Goal: Find specific page/section: Find specific page/section

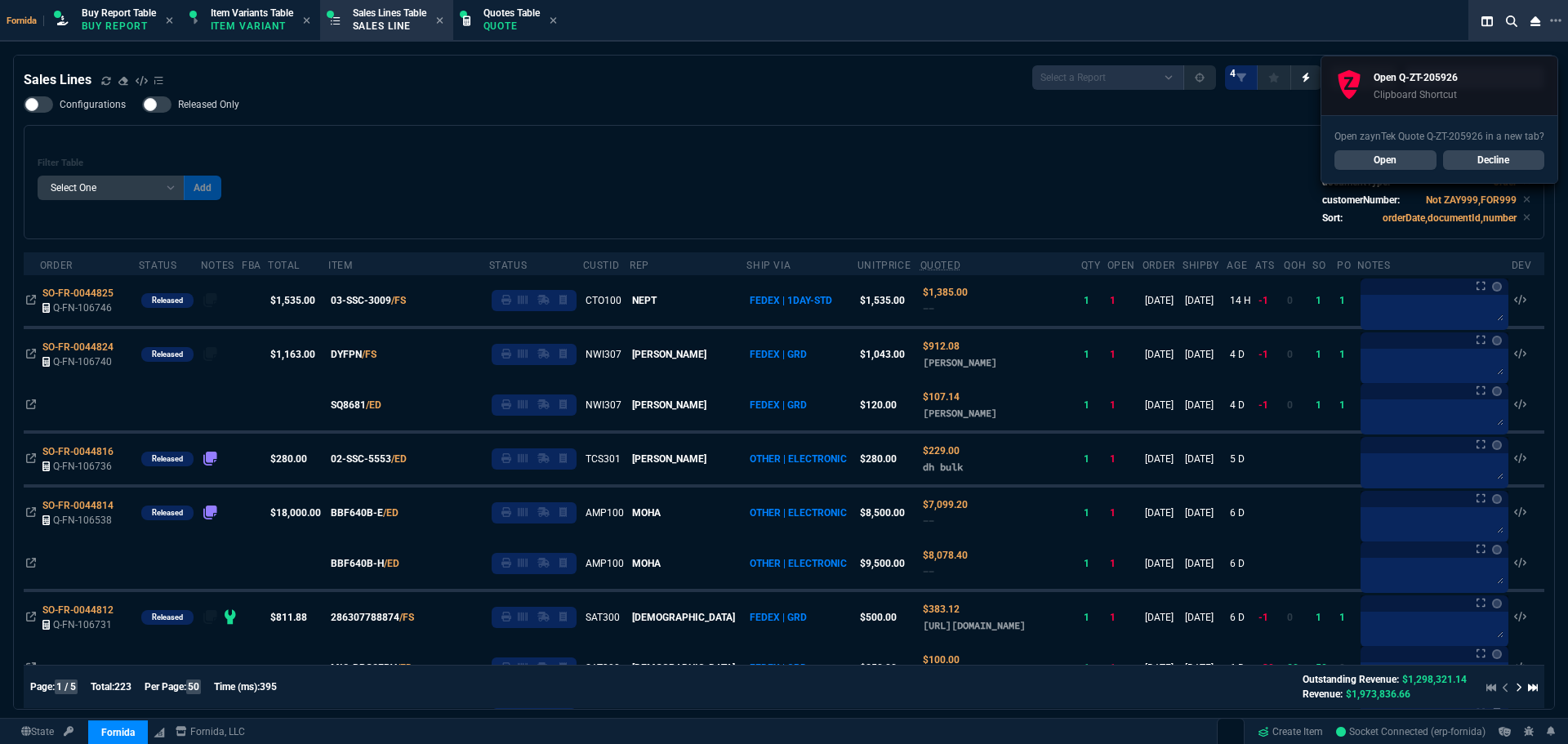
select select "1: BROV"
select select
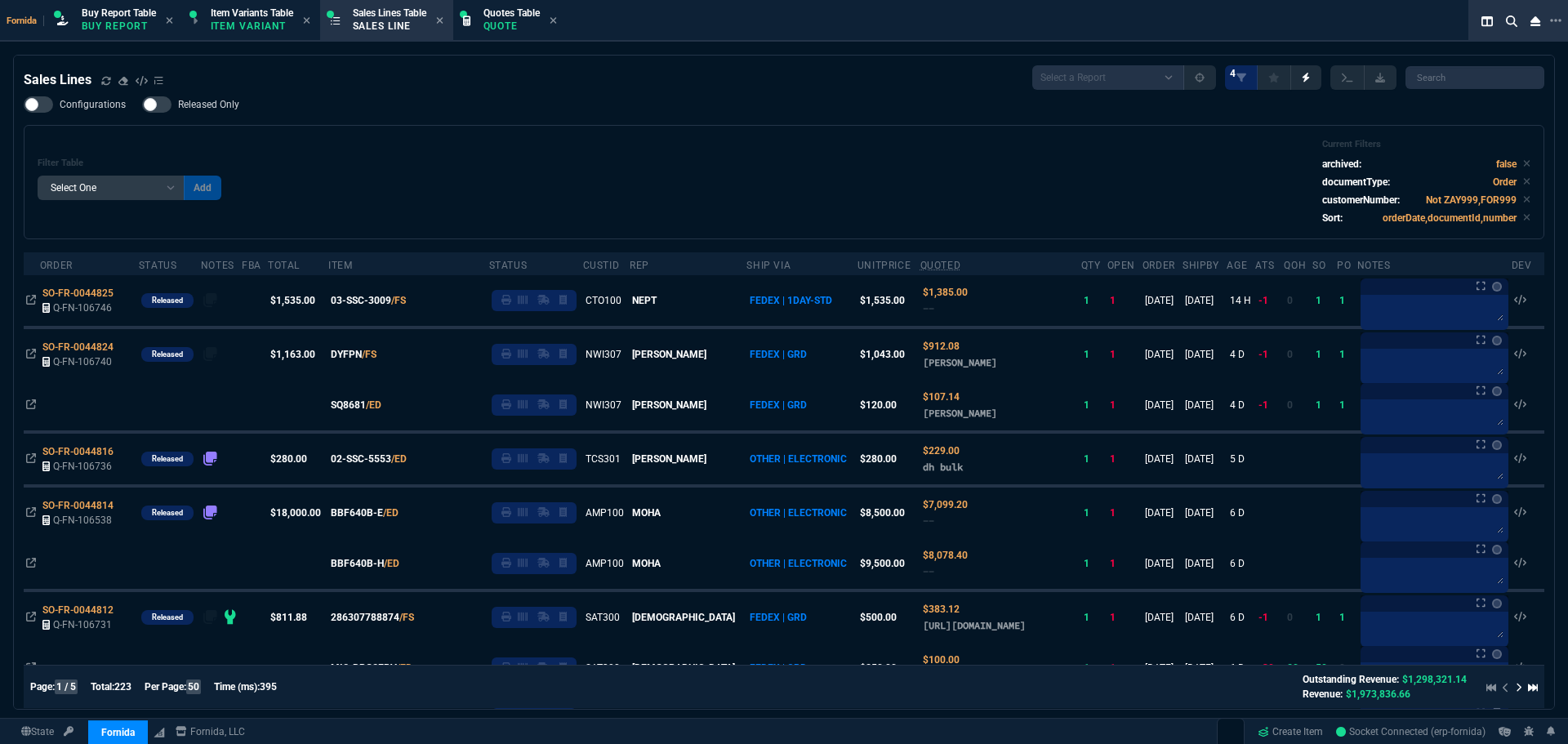
click at [616, 164] on div "Filter Table Select One Add Filter () Age () ATS () Cond (itemVariantCode) Cust…" at bounding box center [784, 182] width 1493 height 87
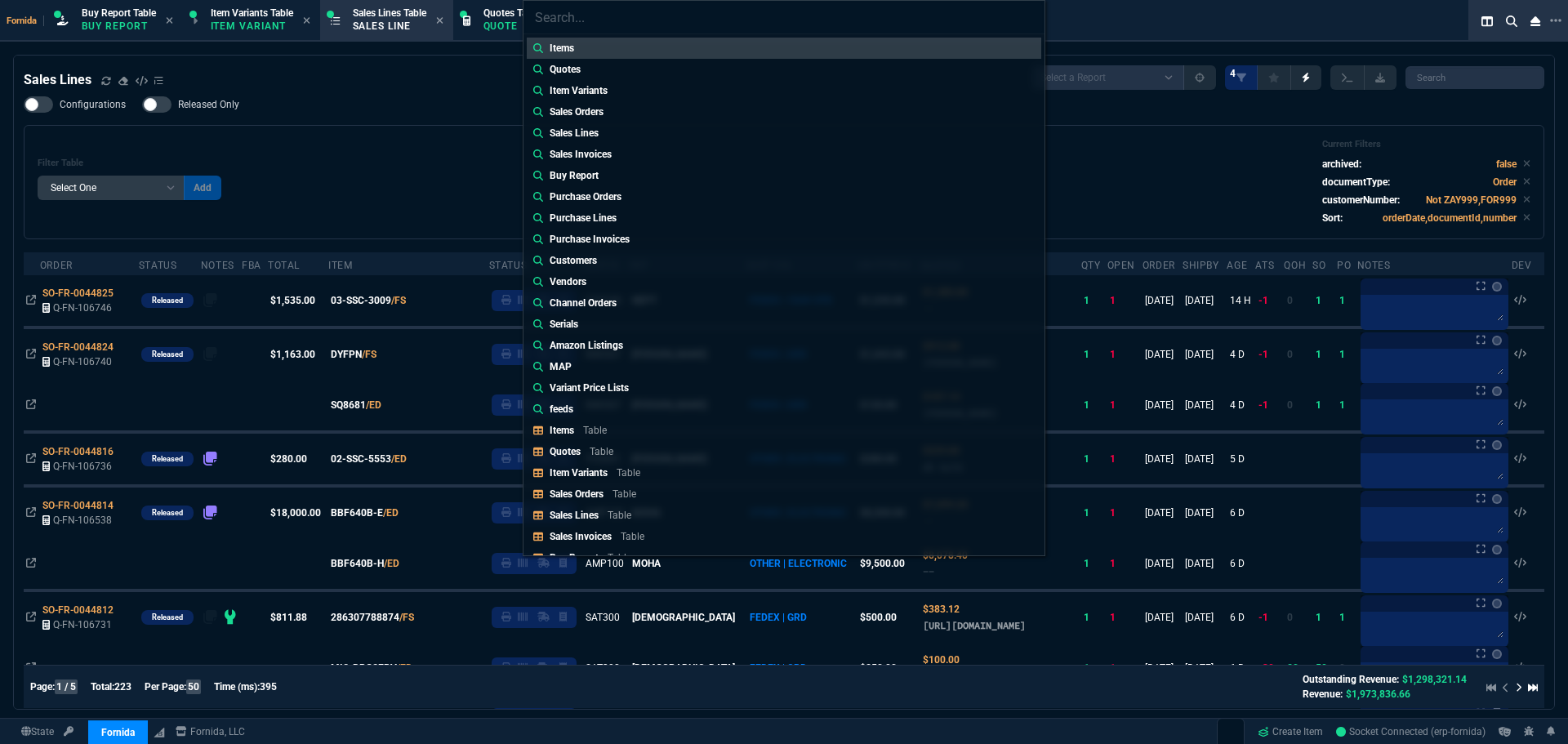
type input "Sales Orders: SO-FR-0044736"
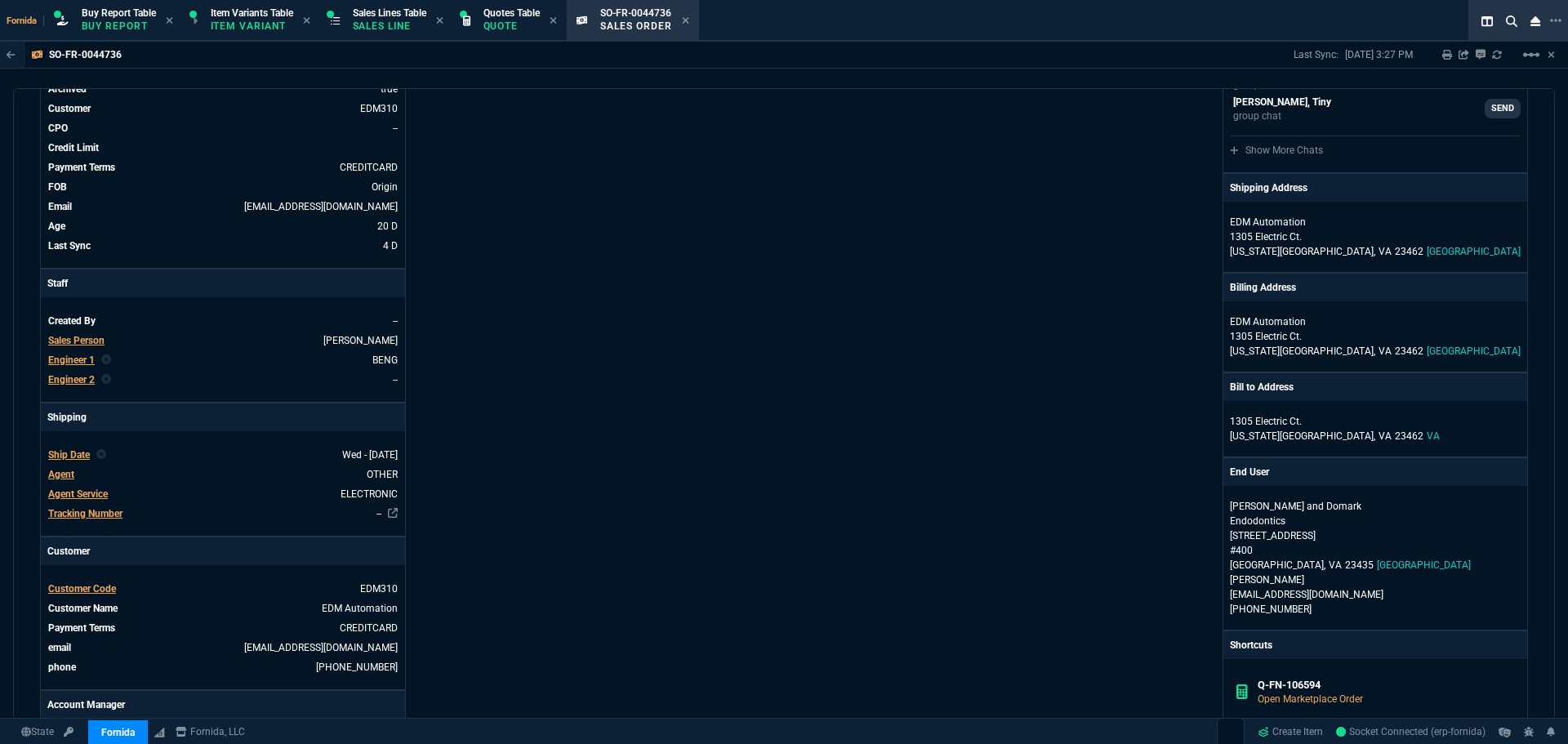
scroll to position [409, 0]
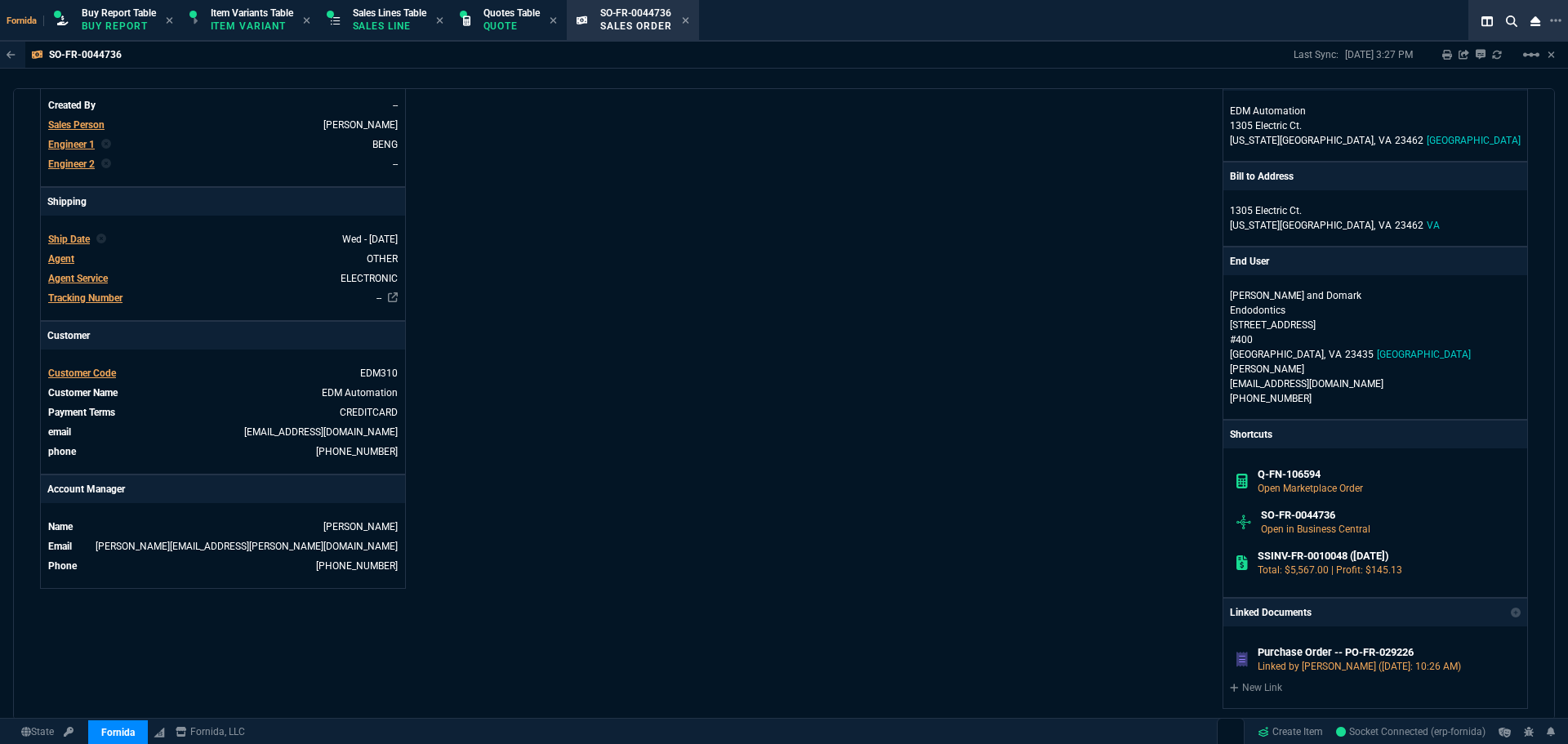
click at [875, 306] on div "Fornida, LLC [STREET_ADDRESS] Share Link [PERSON_NAME] oneOnOne chat SEND [PERS…" at bounding box center [1157, 341] width 744 height 1198
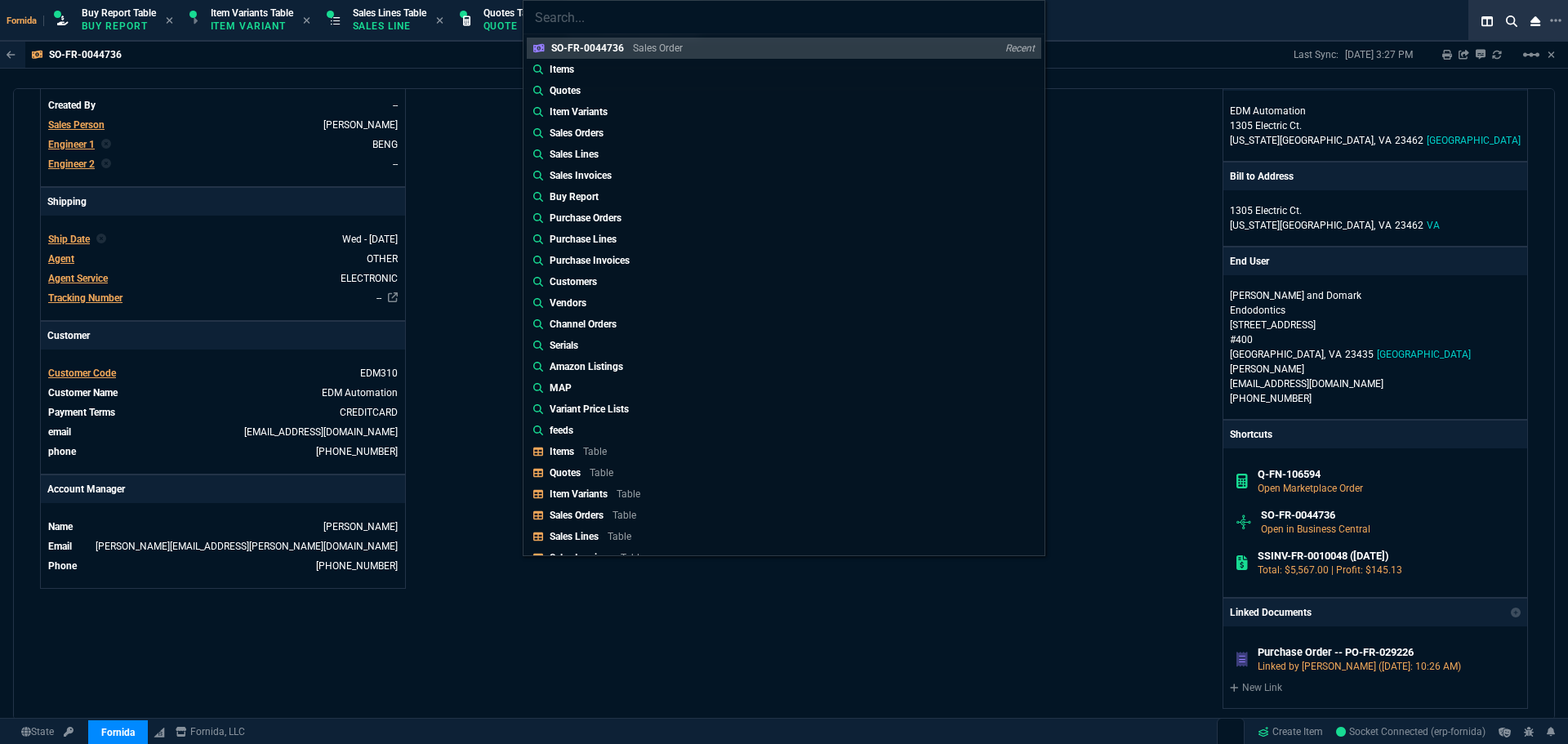
type input "Sales Orders: SO-FR-0044753"
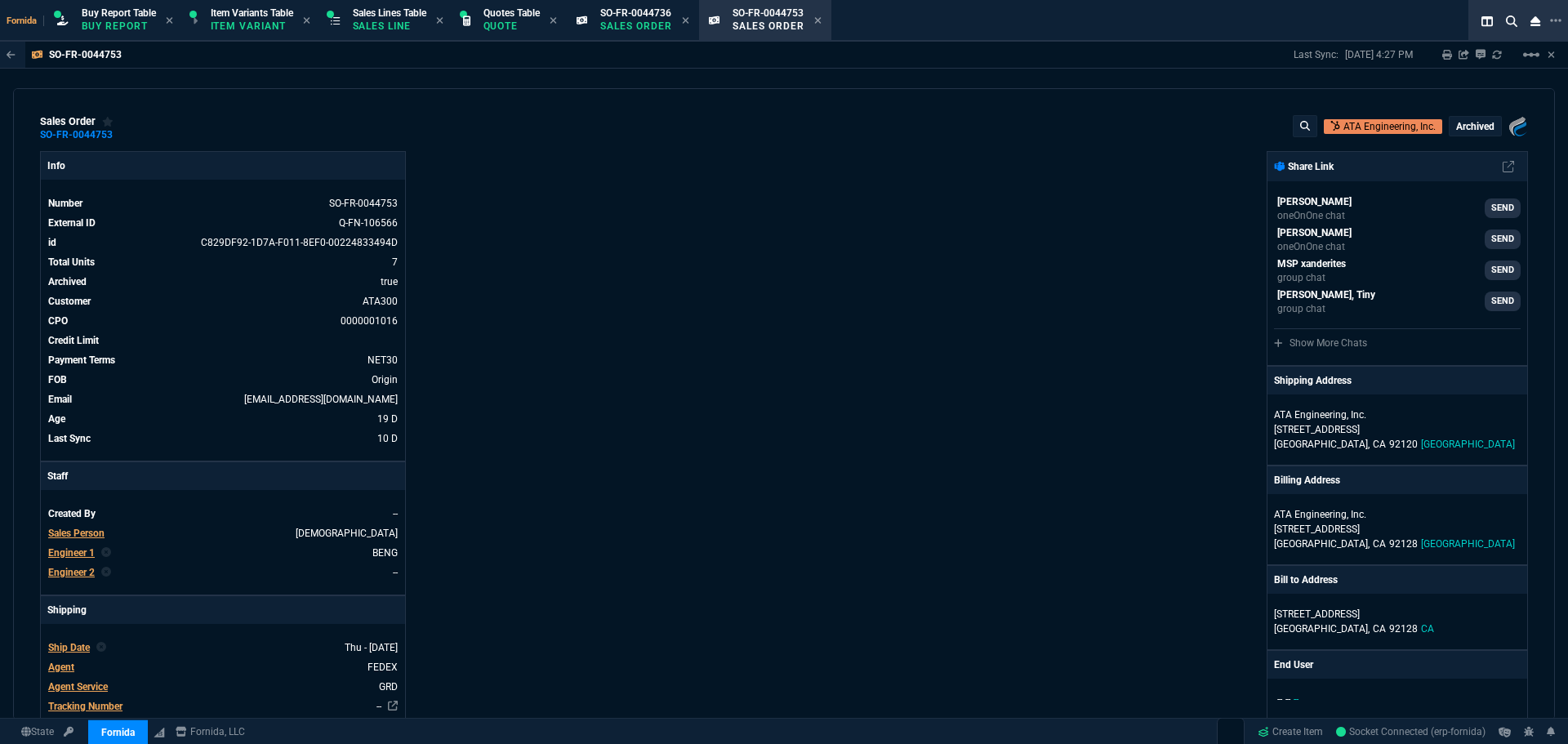
type textarea "FTQ-4312045 for all"
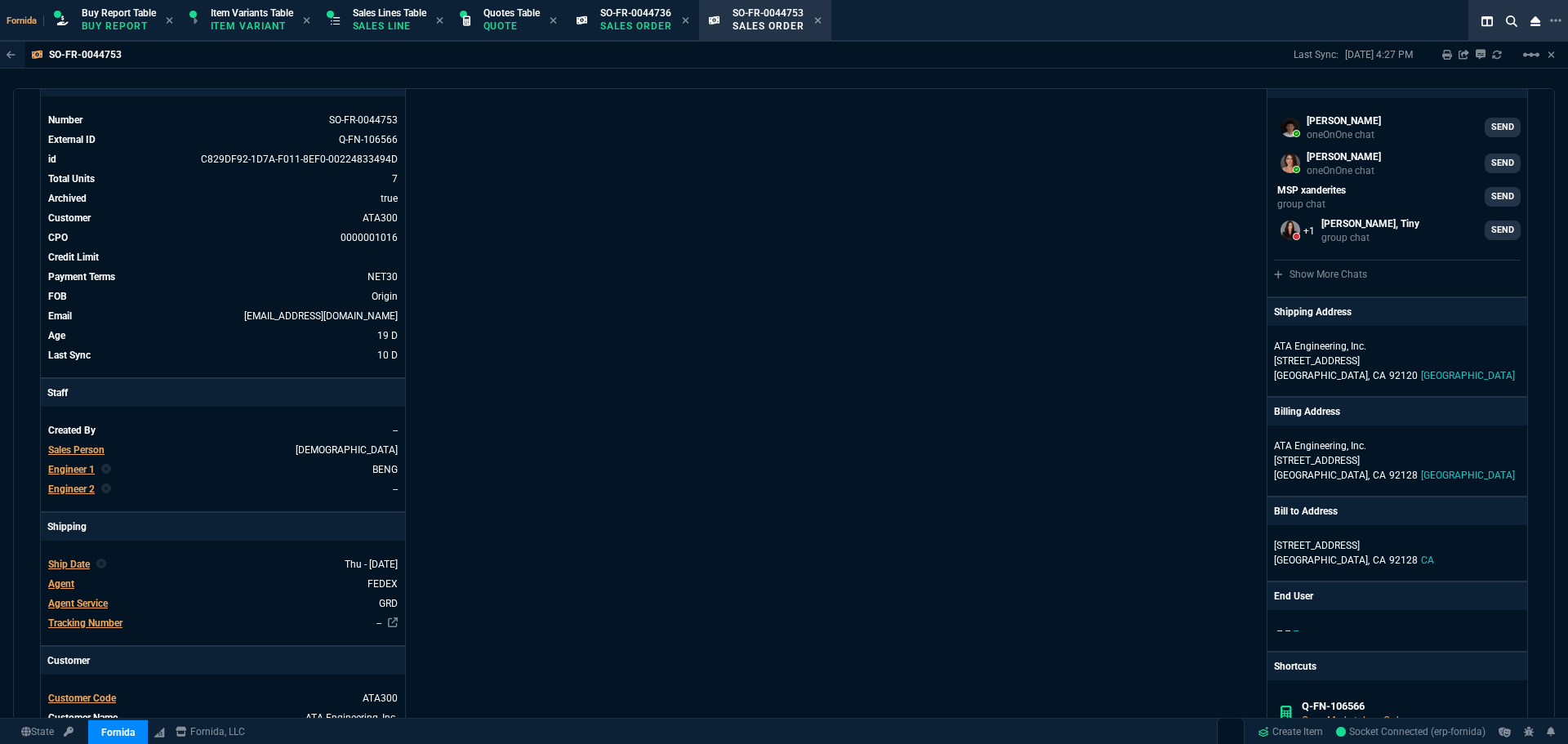
scroll to position [245, 0]
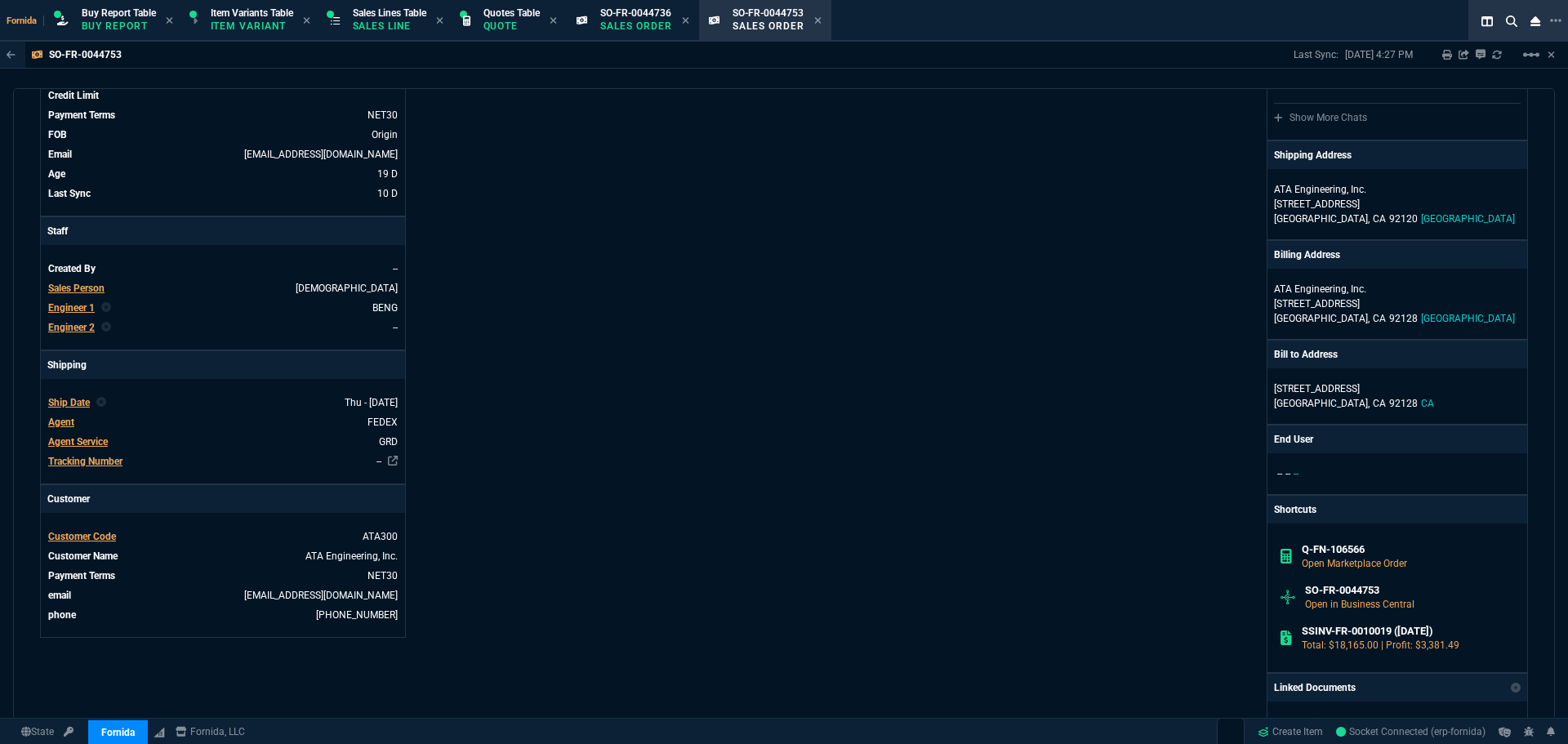
drag, startPoint x: 619, startPoint y: 26, endPoint x: 552, endPoint y: 40, distance: 68.4
click at [619, 26] on p "Sales Order" at bounding box center [636, 25] width 72 height 13
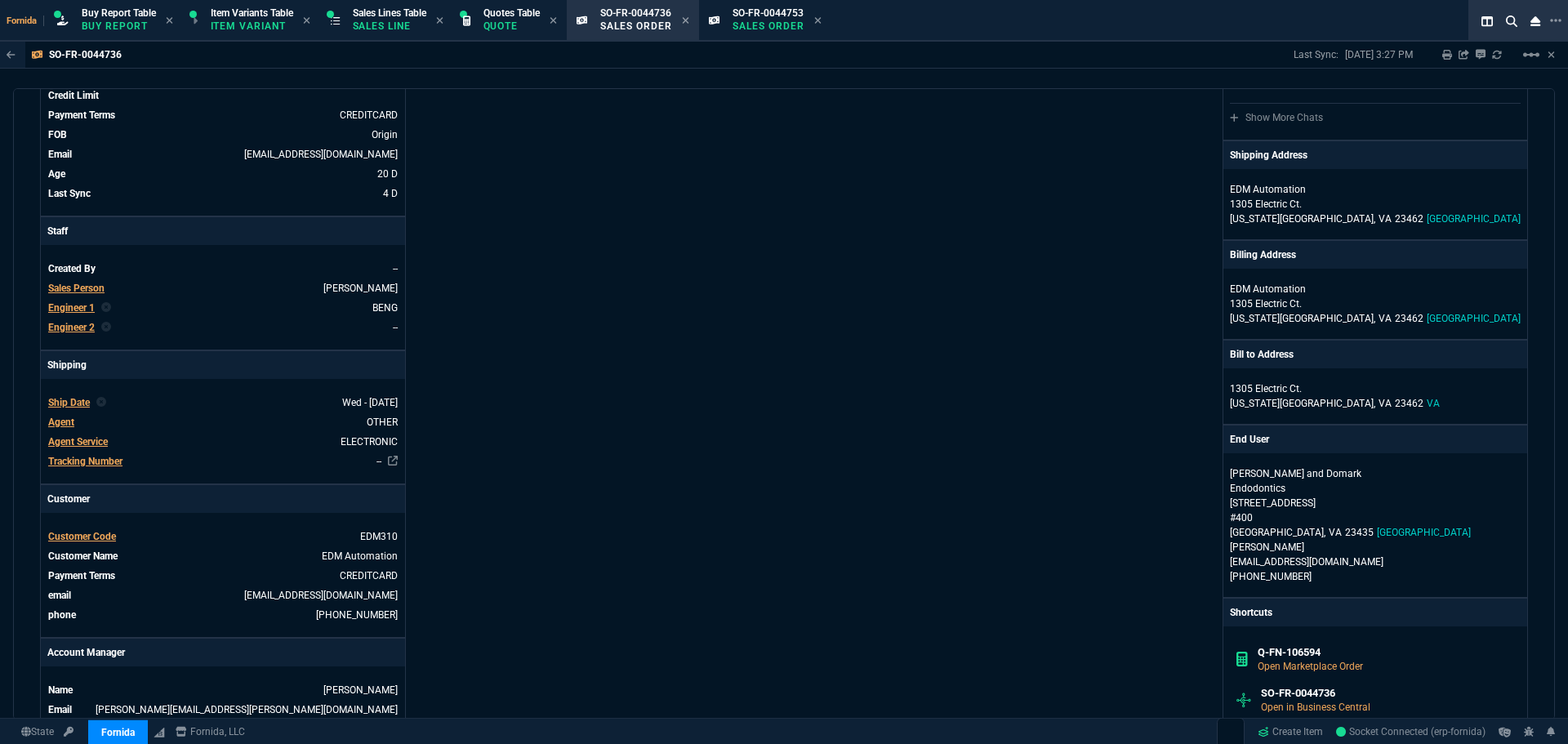
scroll to position [409, 0]
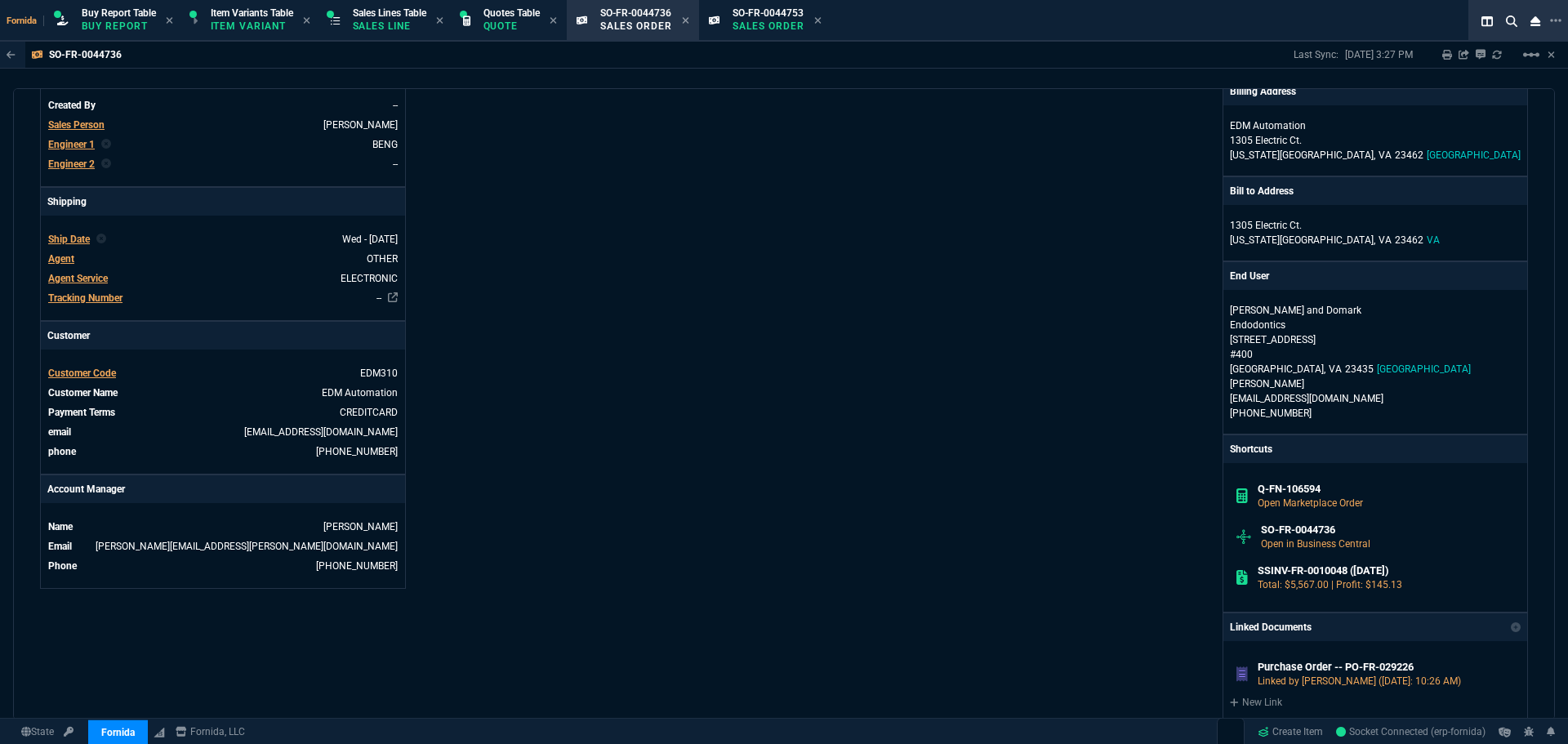
click at [844, 240] on div "Fornida, LLC [STREET_ADDRESS] Share Link [PERSON_NAME] oneOnOne chat SEND [PERS…" at bounding box center [1157, 348] width 744 height 1212
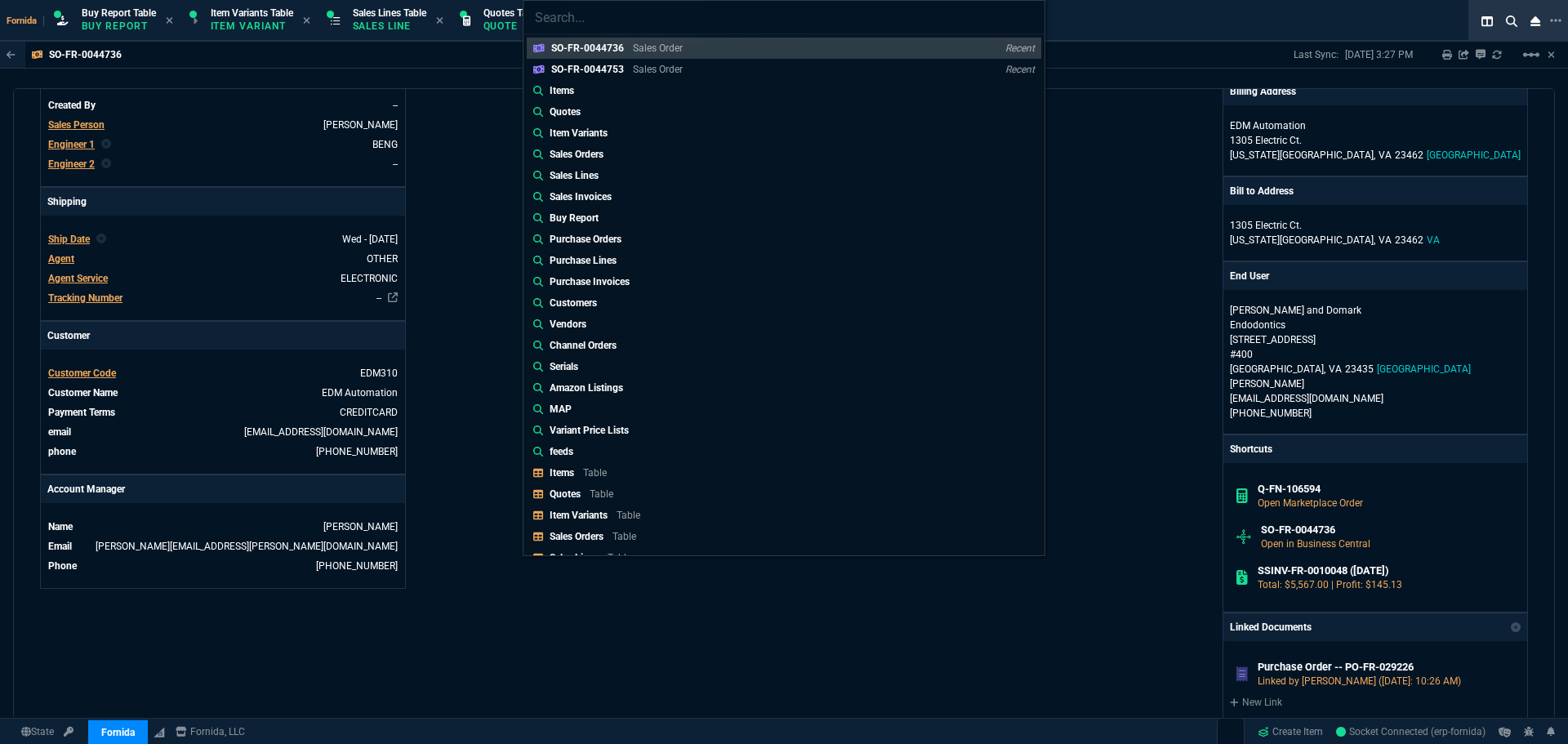
type input "Sales Orders: SO-FR-0044767"
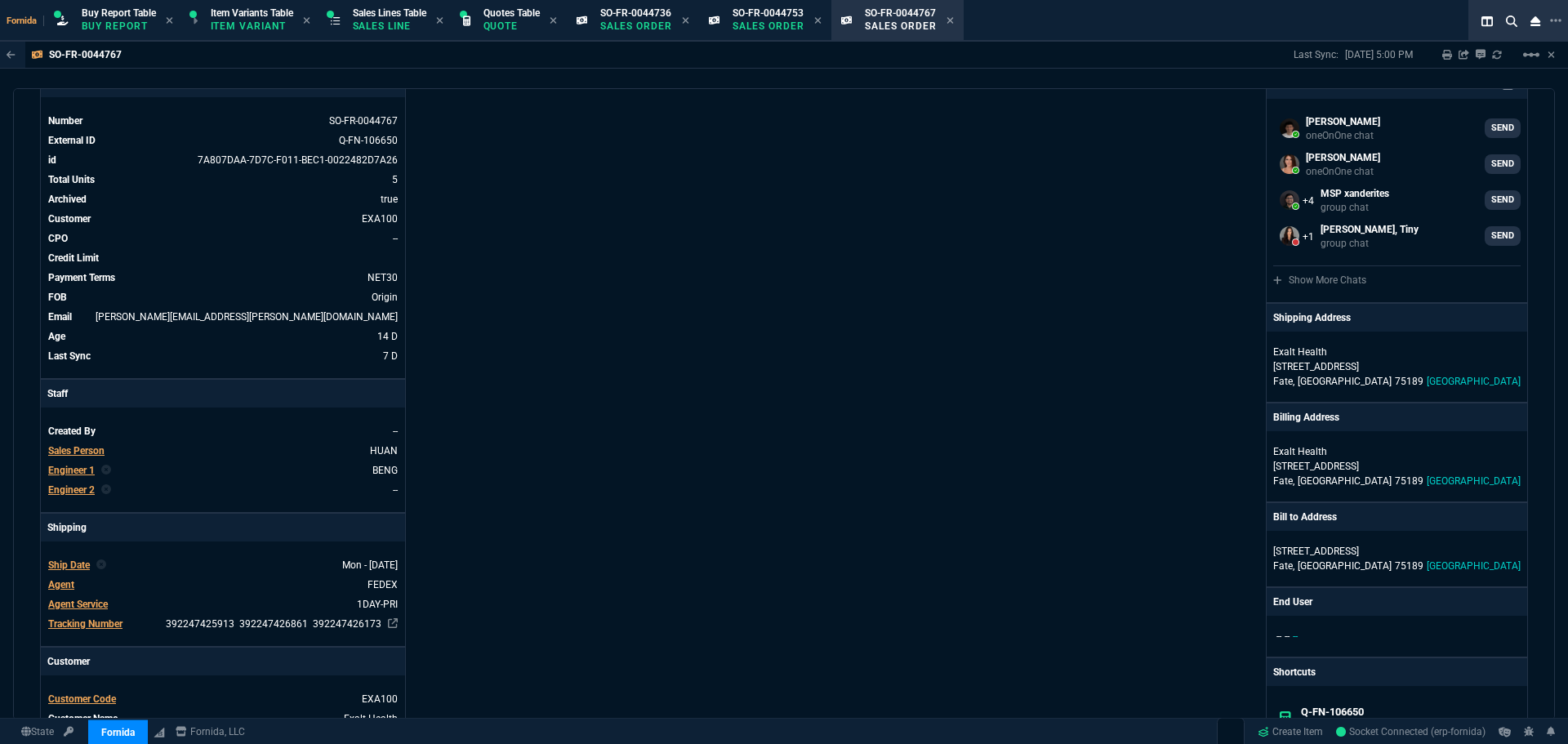
scroll to position [326, 0]
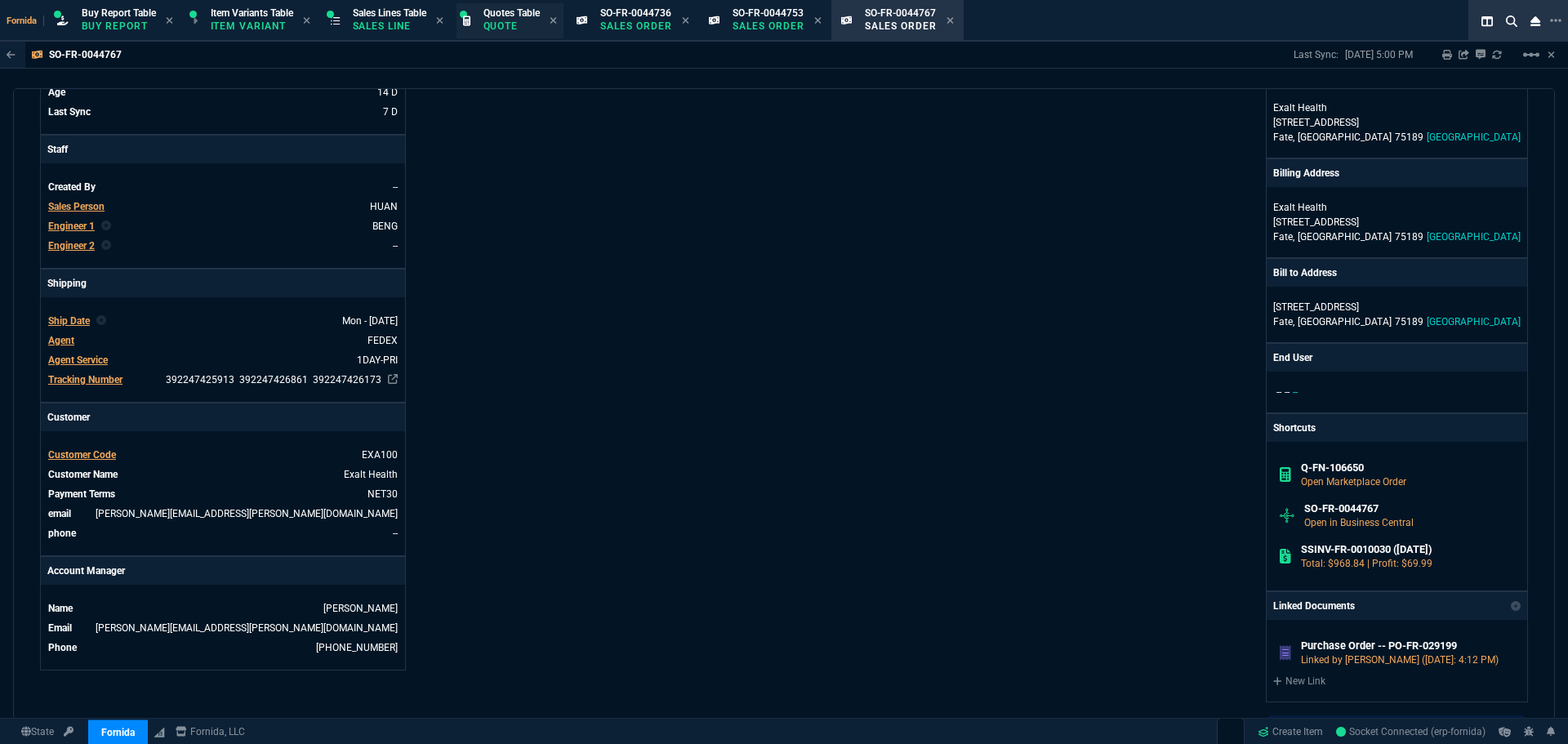
click at [540, 29] on p "Quote" at bounding box center [512, 25] width 56 height 13
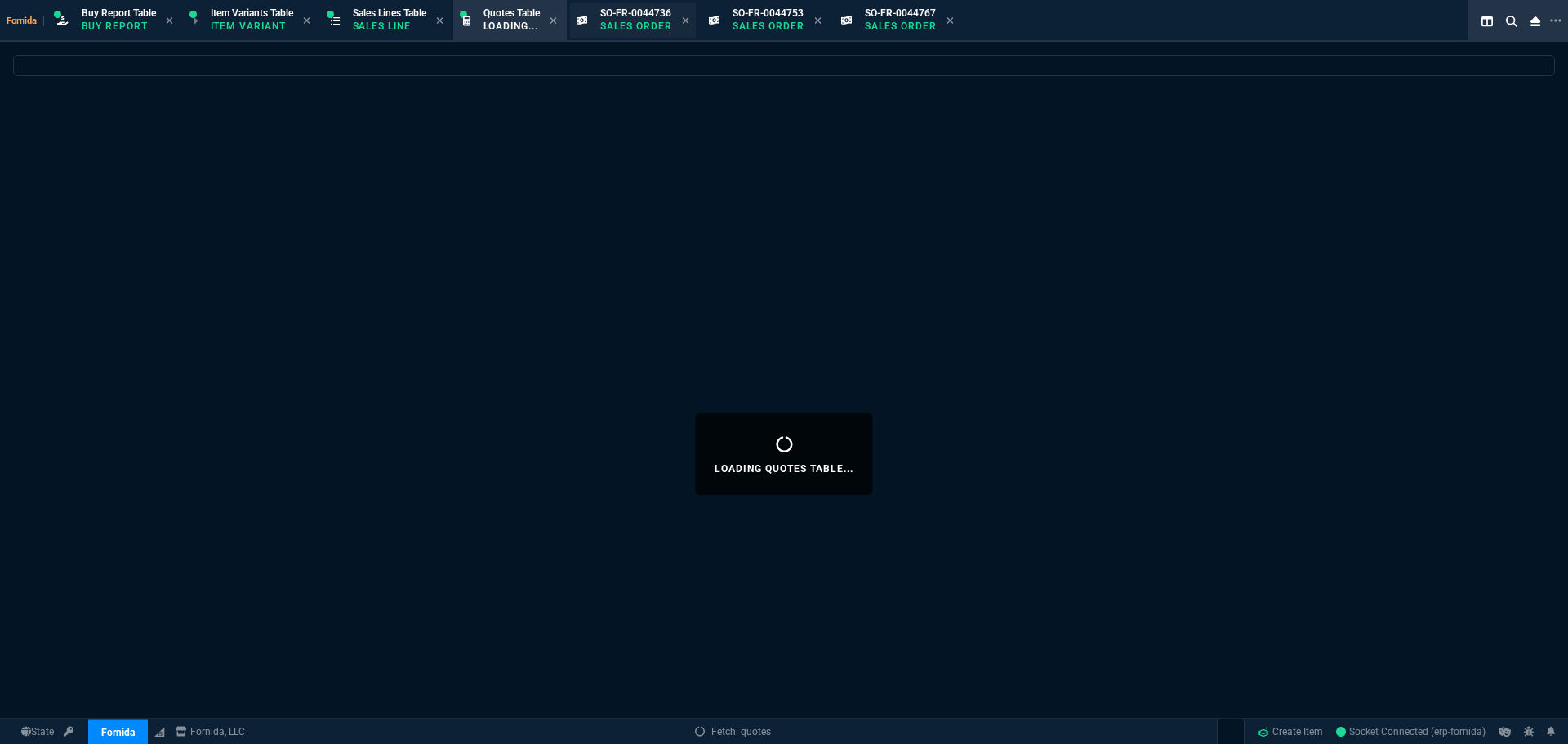
select select
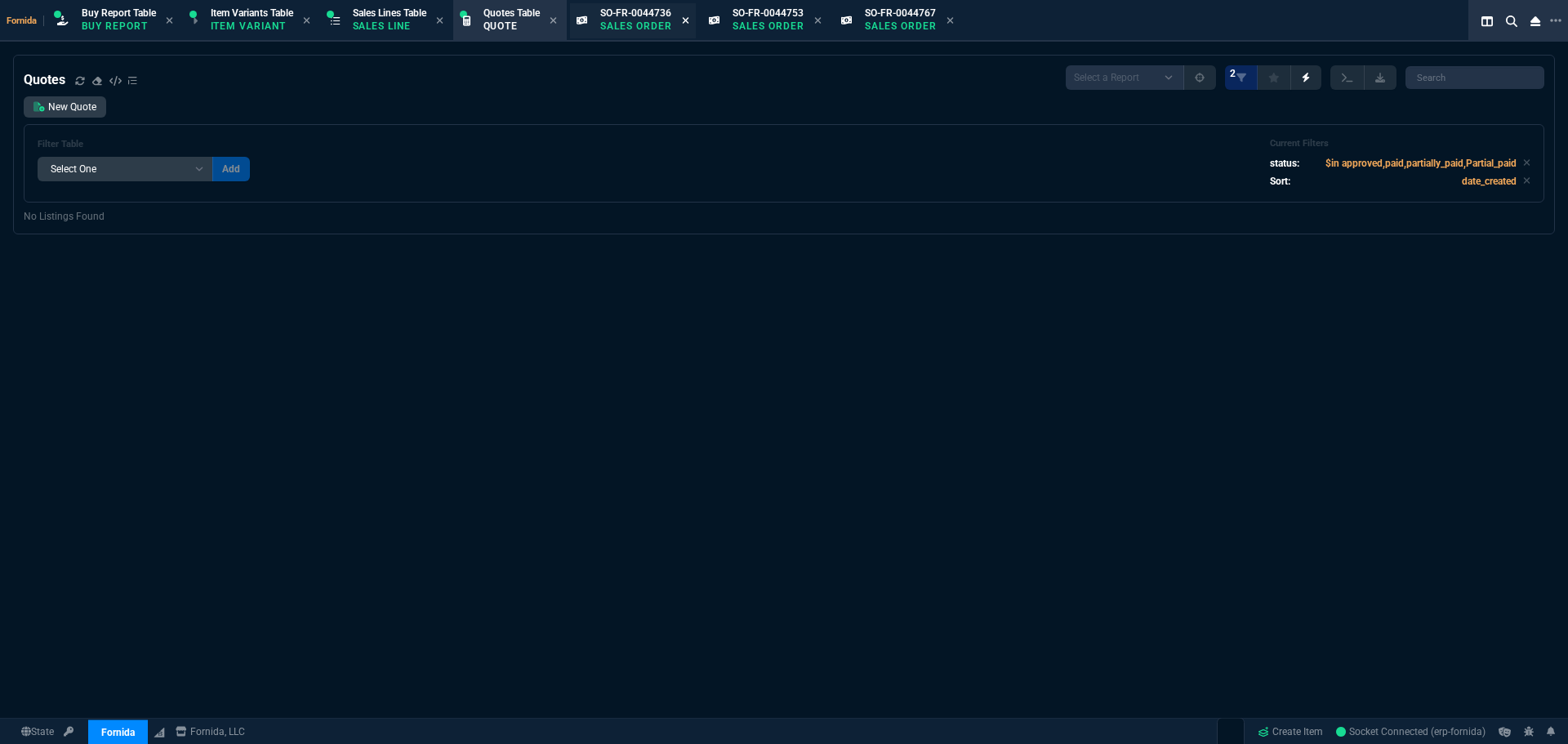
click at [689, 19] on icon at bounding box center [686, 20] width 8 height 10
click at [399, 26] on p "Sales Line" at bounding box center [389, 25] width 74 height 13
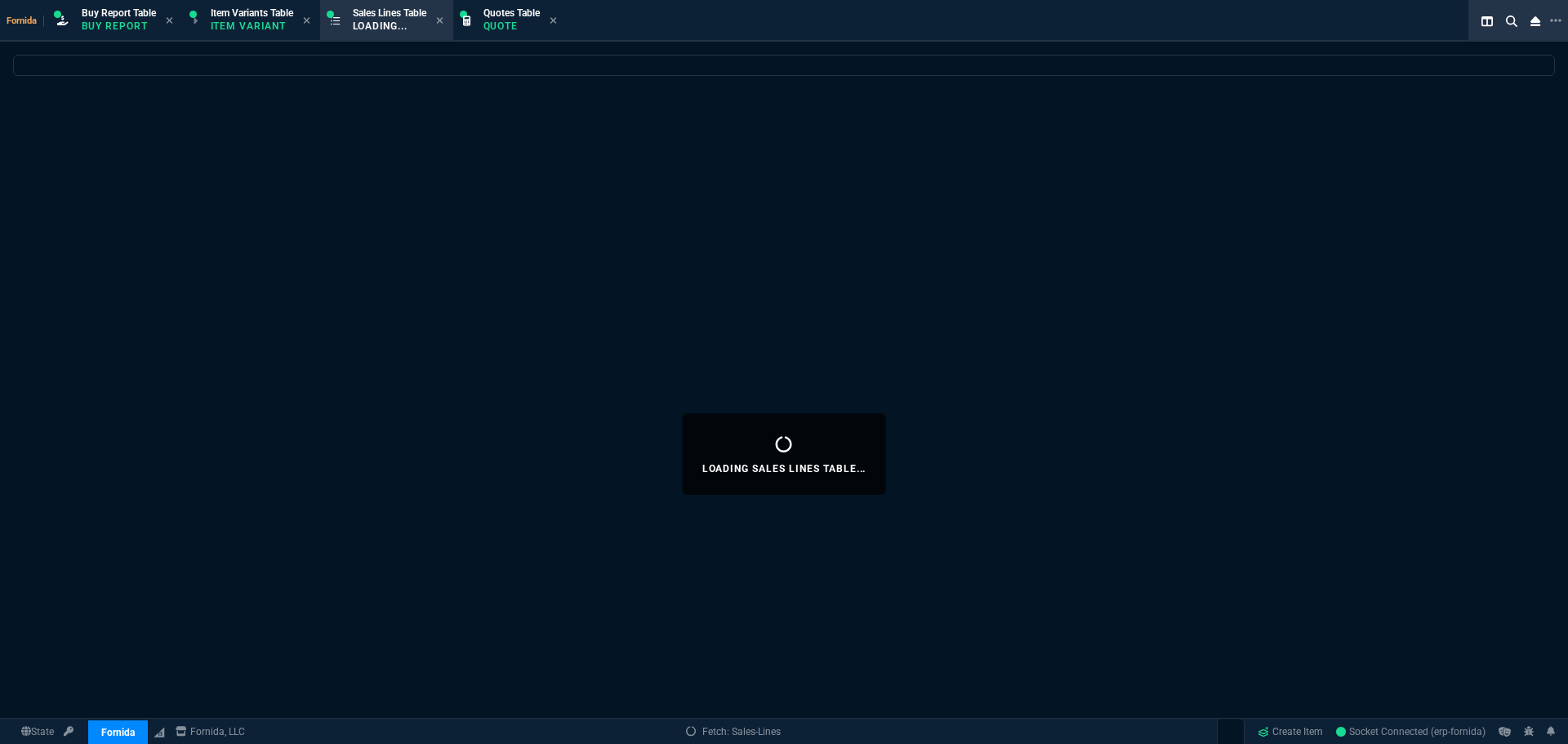
select select
